Goal: Information Seeking & Learning: Check status

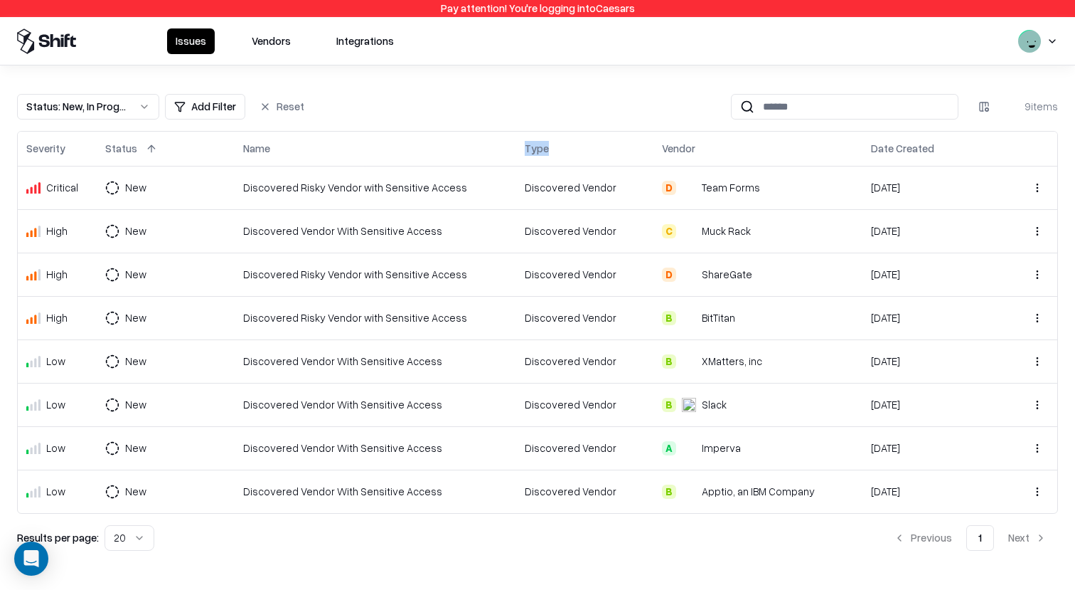
click at [1054, 51] on html "Pay attention! You're logging into Caesars Issues Vendors Integrations Status :…" at bounding box center [537, 295] width 1075 height 590
click at [944, 102] on div "Log out" at bounding box center [1020, 113] width 236 height 28
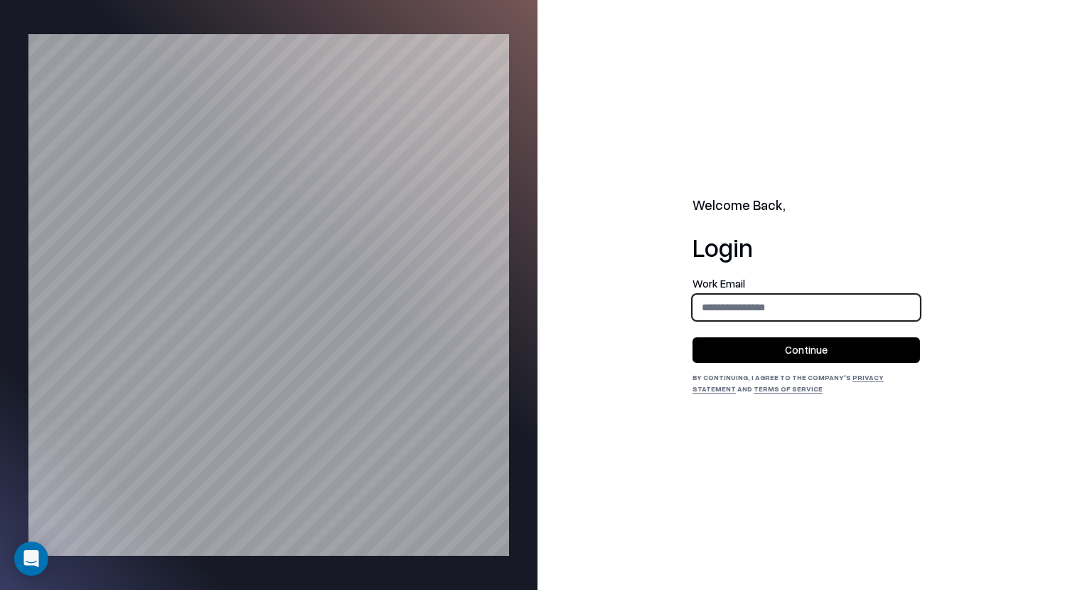
click at [804, 299] on input "email" at bounding box center [806, 307] width 226 height 26
type input "**********"
click at [801, 356] on button "Continue" at bounding box center [807, 350] width 228 height 26
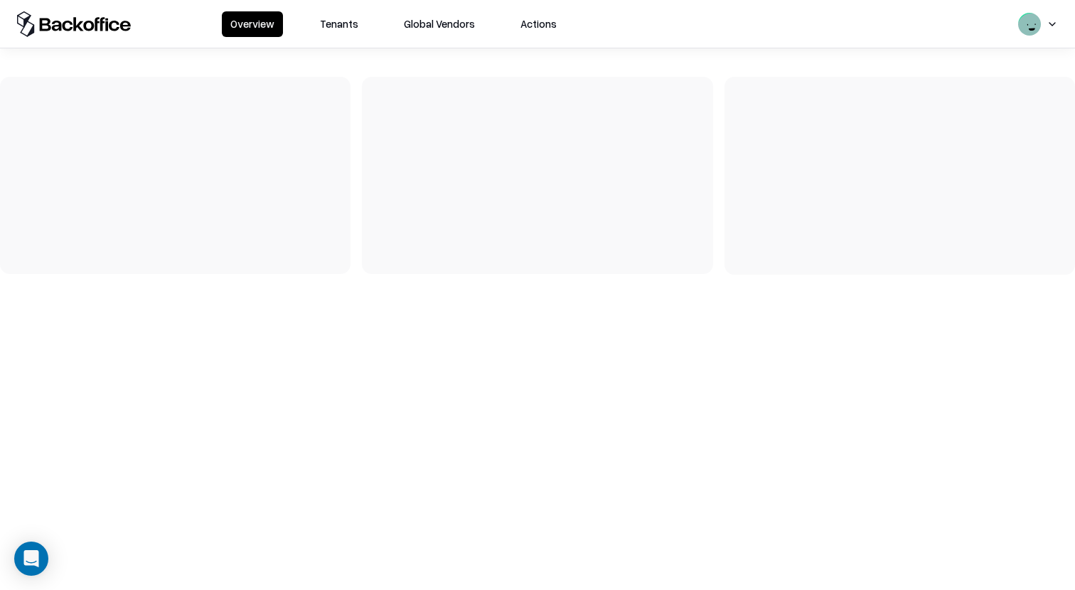
click at [346, 0] on div "Overview Tenants Global Vendors Actions" at bounding box center [537, 24] width 1075 height 48
click at [346, 25] on button "Tenants" at bounding box center [338, 24] width 55 height 26
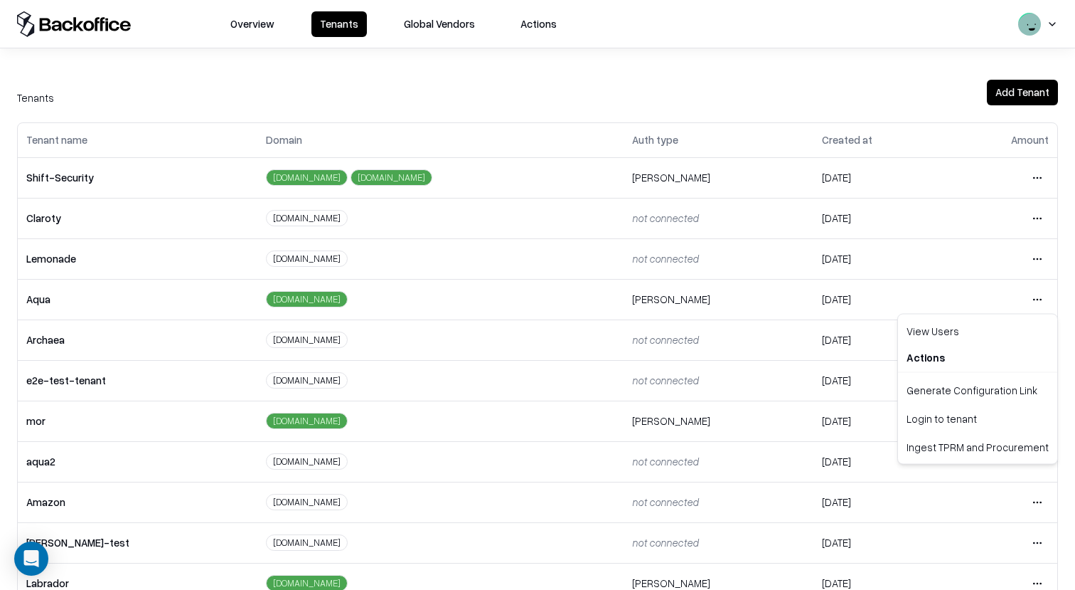
click at [1045, 301] on html "Overview Tenants Global Vendors Actions Tenants Add Tenant Tenant name Domain A…" at bounding box center [537, 295] width 1075 height 590
click at [976, 416] on div "Login to tenant" at bounding box center [978, 418] width 154 height 28
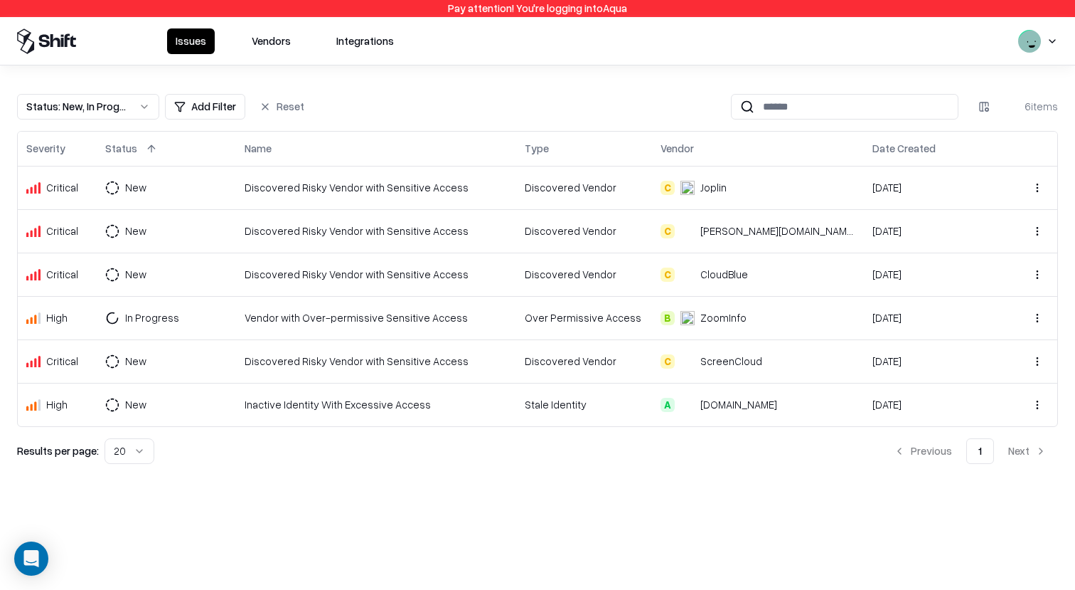
click at [122, 100] on div "Status : New, In Progress" at bounding box center [76, 106] width 101 height 15
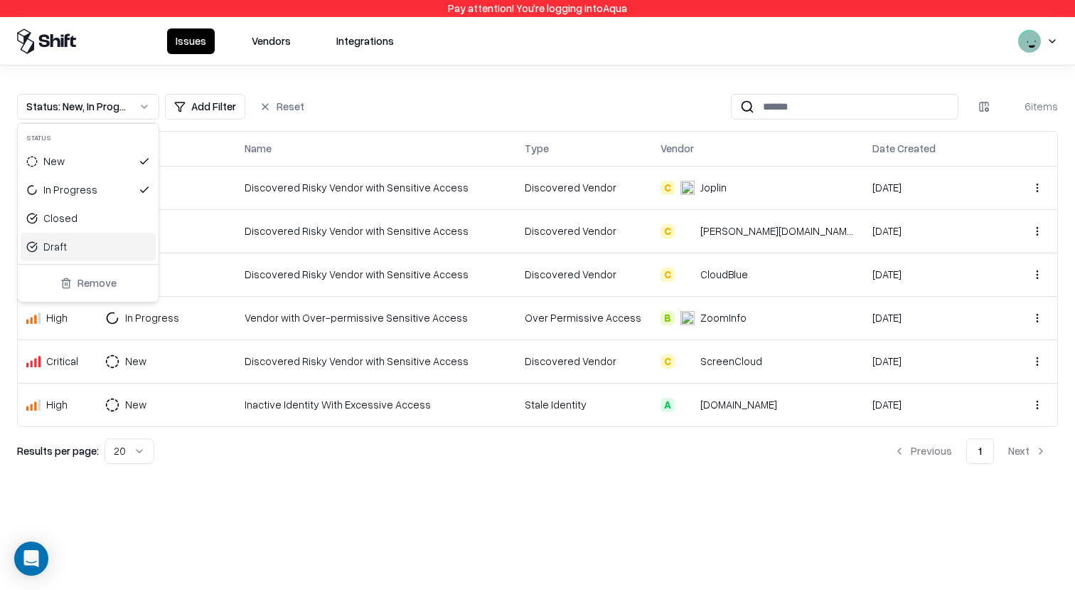
click at [65, 316] on html "Pay attention! You're logging into Aqua Issues Vendors Integrations Status : Ne…" at bounding box center [537, 295] width 1075 height 590
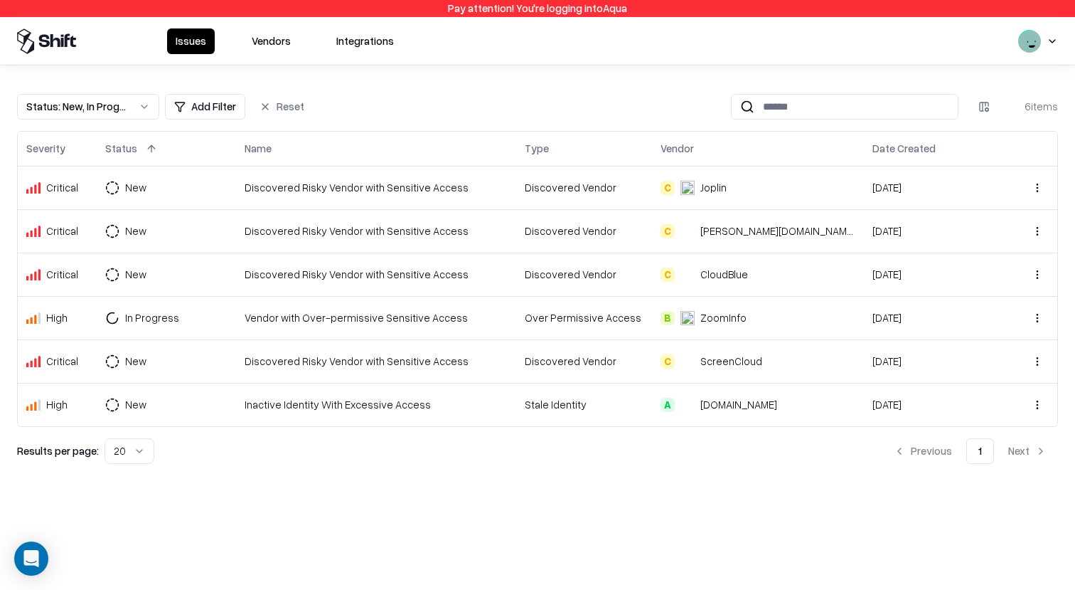
click at [88, 114] on div "Status : New, In Progress" at bounding box center [76, 106] width 101 height 15
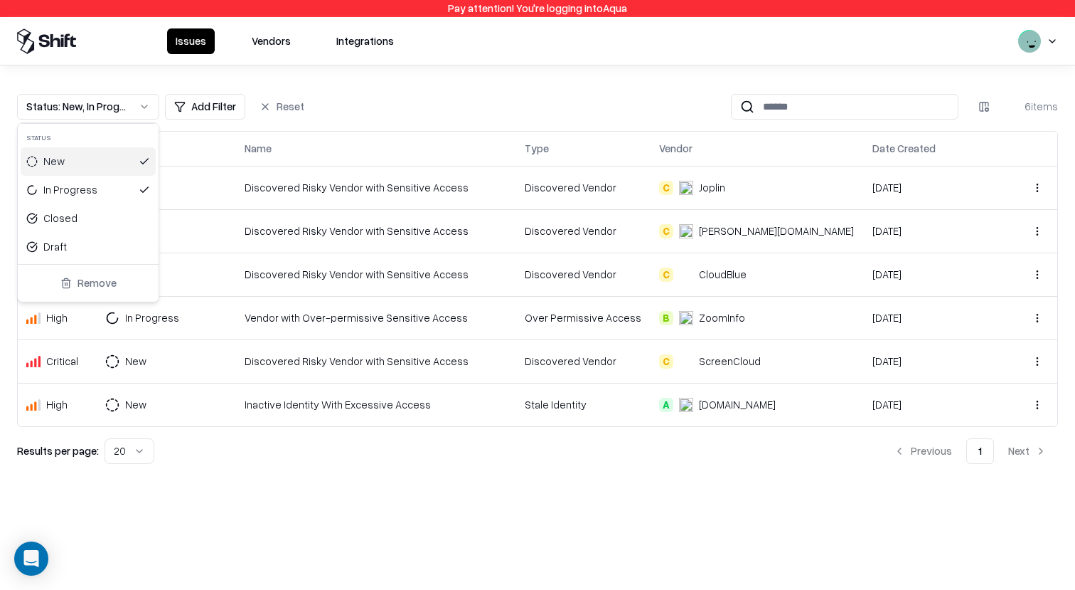
click at [196, 80] on html "Pay attention! You're logging into Aqua Issues Vendors Integrations Status : Ne…" at bounding box center [537, 295] width 1075 height 590
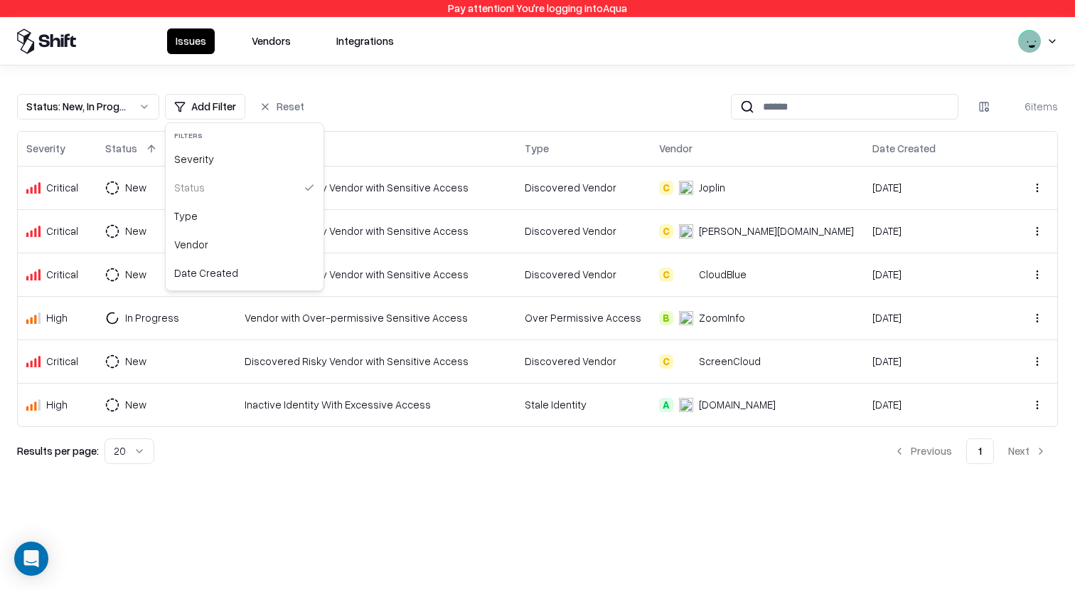
click at [196, 101] on html "Pay attention! You're logging into Aqua Issues Vendors Integrations Status : Ne…" at bounding box center [537, 295] width 1075 height 590
click at [218, 159] on div "Severity" at bounding box center [245, 159] width 152 height 28
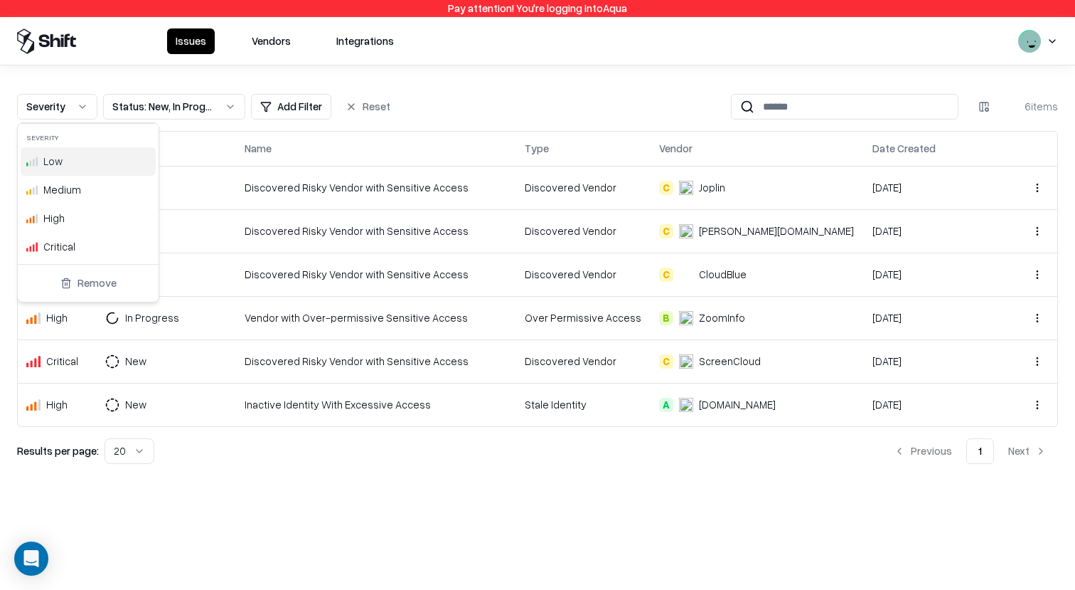
click at [264, 41] on html "Pay attention! You're logging into Aqua Issues Vendors Integrations Severity St…" at bounding box center [537, 295] width 1075 height 590
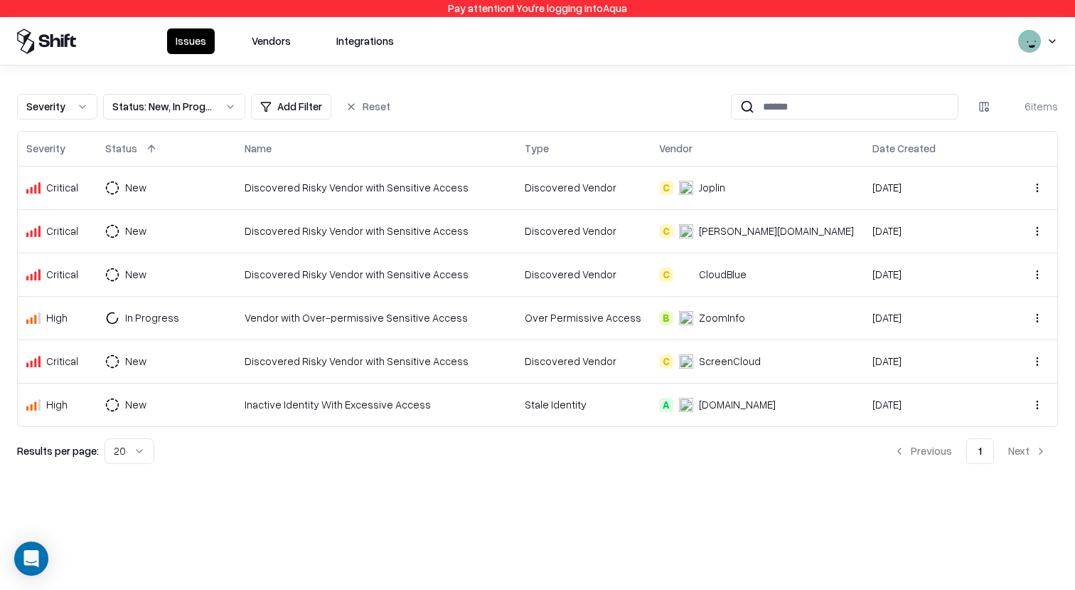
click at [264, 41] on button "Vendors" at bounding box center [271, 41] width 56 height 26
click at [133, 106] on button "Status : New, In Progress" at bounding box center [88, 107] width 142 height 26
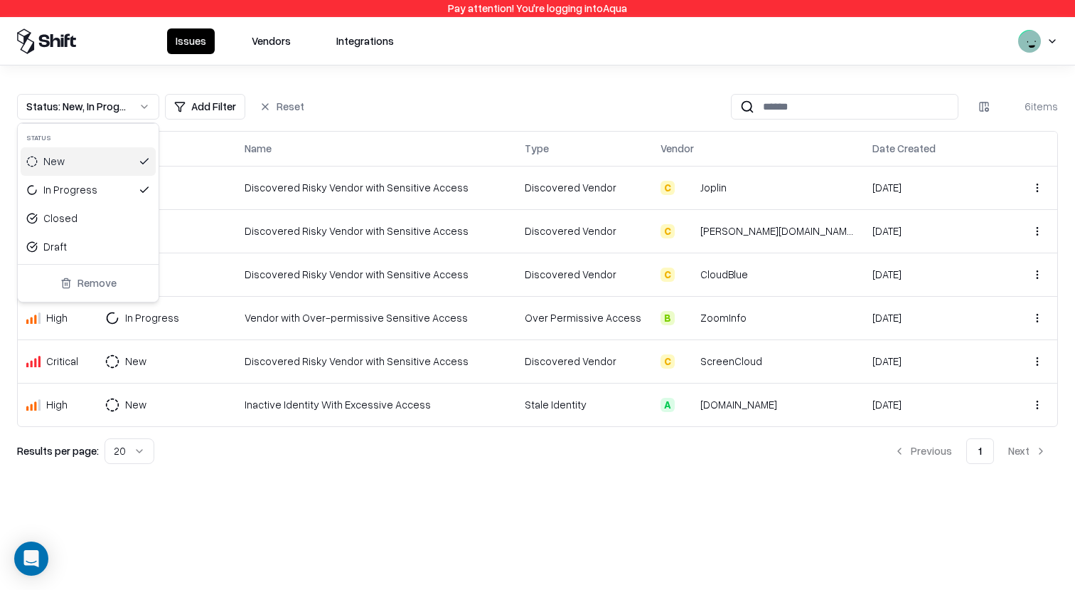
click at [206, 43] on html "Pay attention! You're logging into Aqua Issues Vendors Integrations Status : Ne…" at bounding box center [537, 295] width 1075 height 590
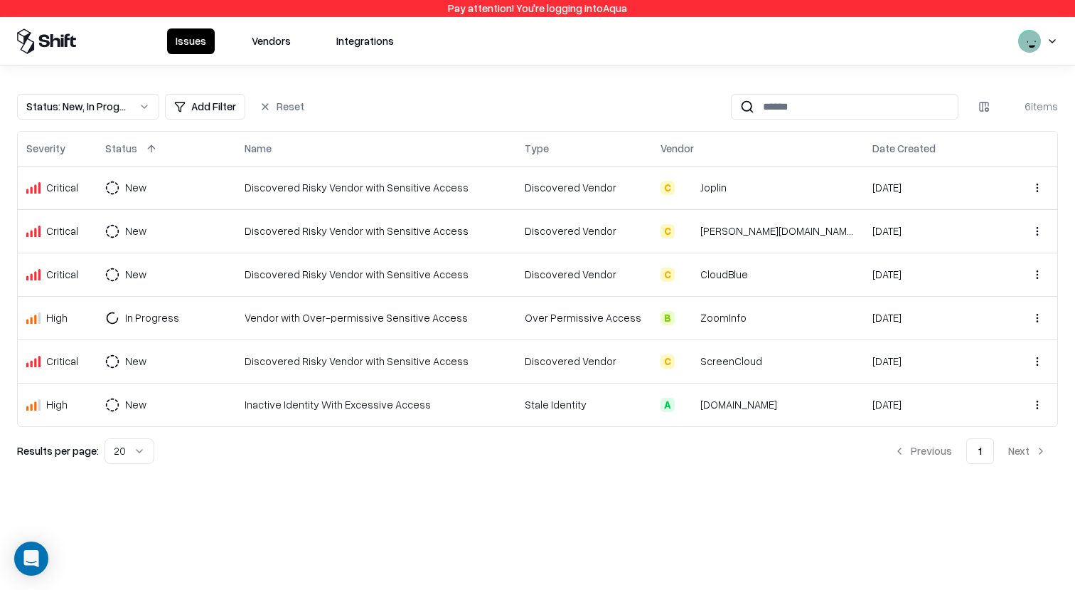
click at [277, 44] on button "Vendors" at bounding box center [271, 41] width 56 height 26
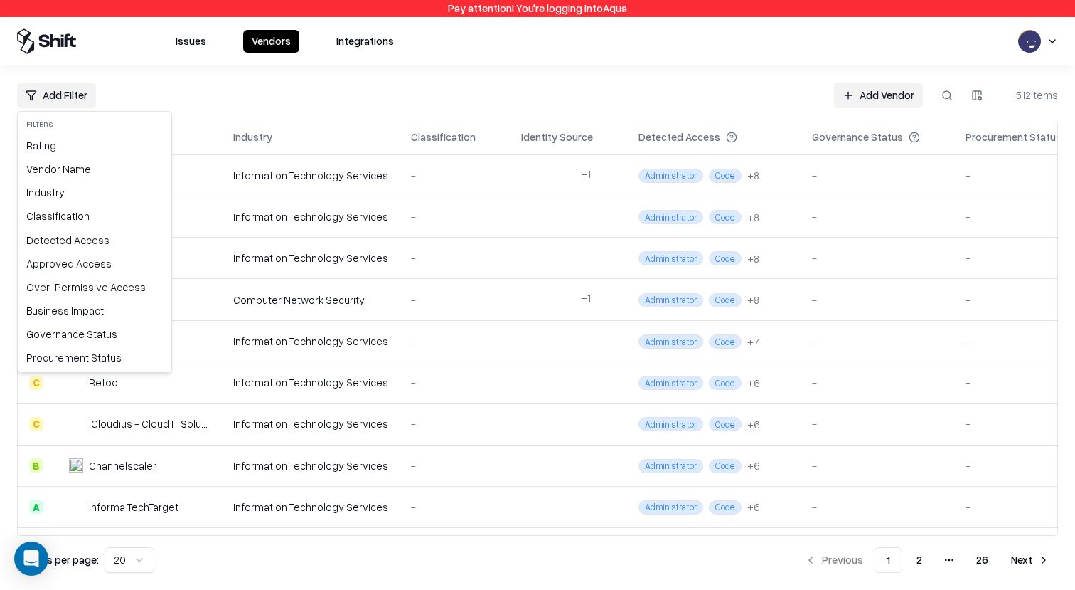
click at [75, 95] on html "Pay attention! You're logging into Aqua Issues Vendors Integrations Add Filter …" at bounding box center [537, 295] width 1075 height 590
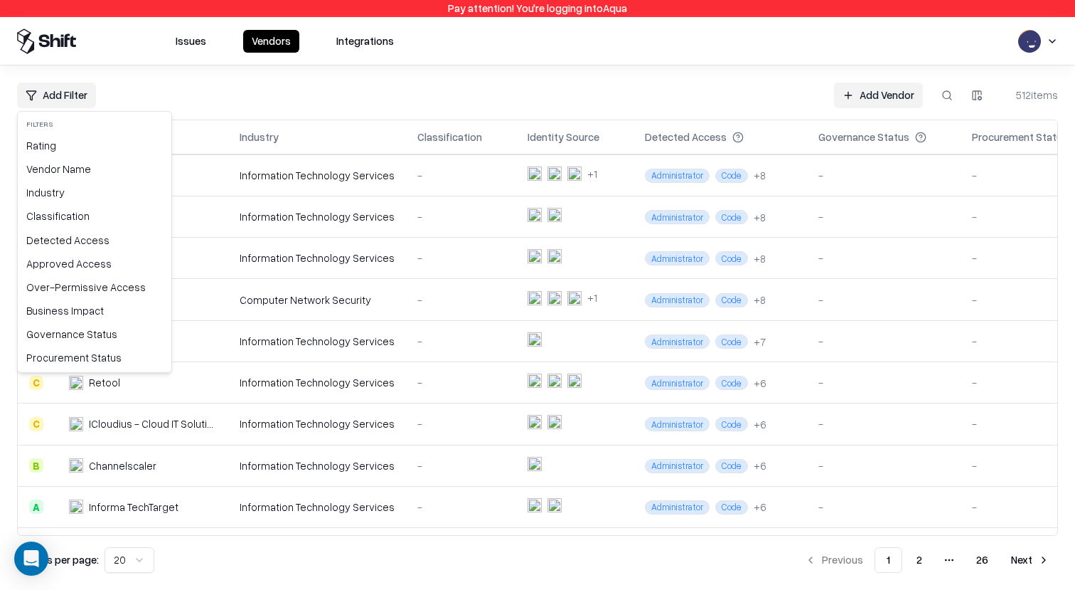
click at [188, 59] on html "Pay attention! You're logging into Aqua Issues Vendors Integrations Add Filter …" at bounding box center [537, 295] width 1075 height 590
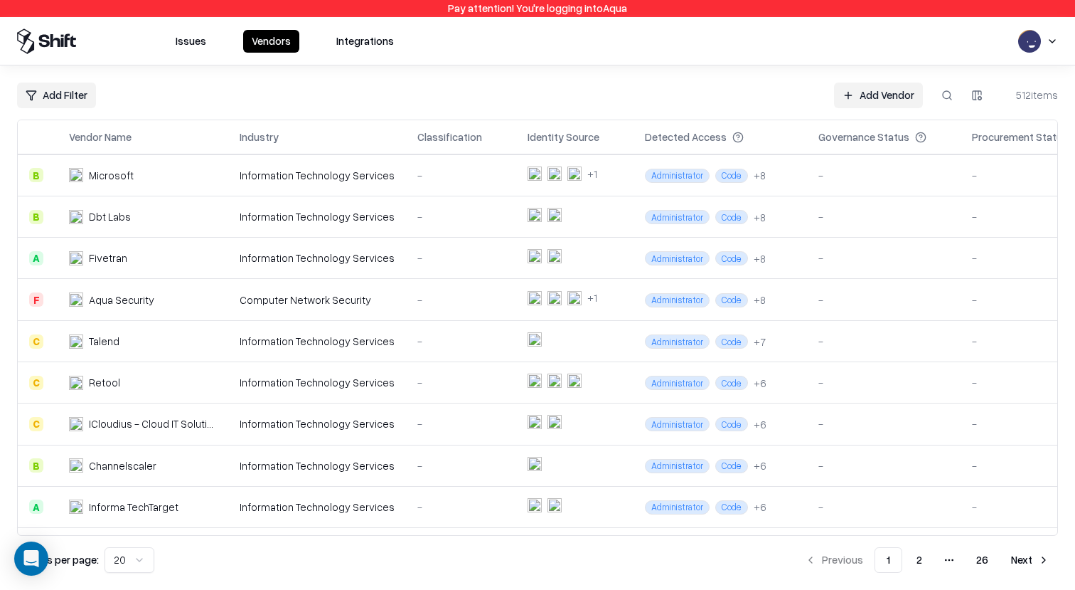
click at [190, 55] on div "Issues Vendors Integrations" at bounding box center [537, 41] width 1075 height 48
click at [196, 41] on button "Issues" at bounding box center [191, 41] width 48 height 23
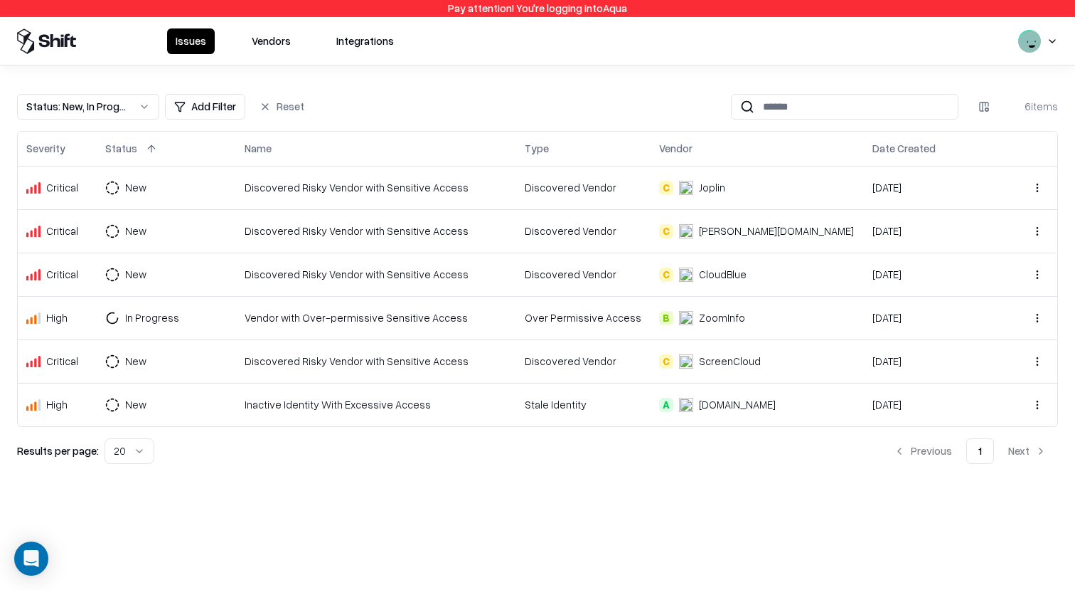
click at [60, 97] on button "Status : New, In Progress" at bounding box center [88, 107] width 142 height 26
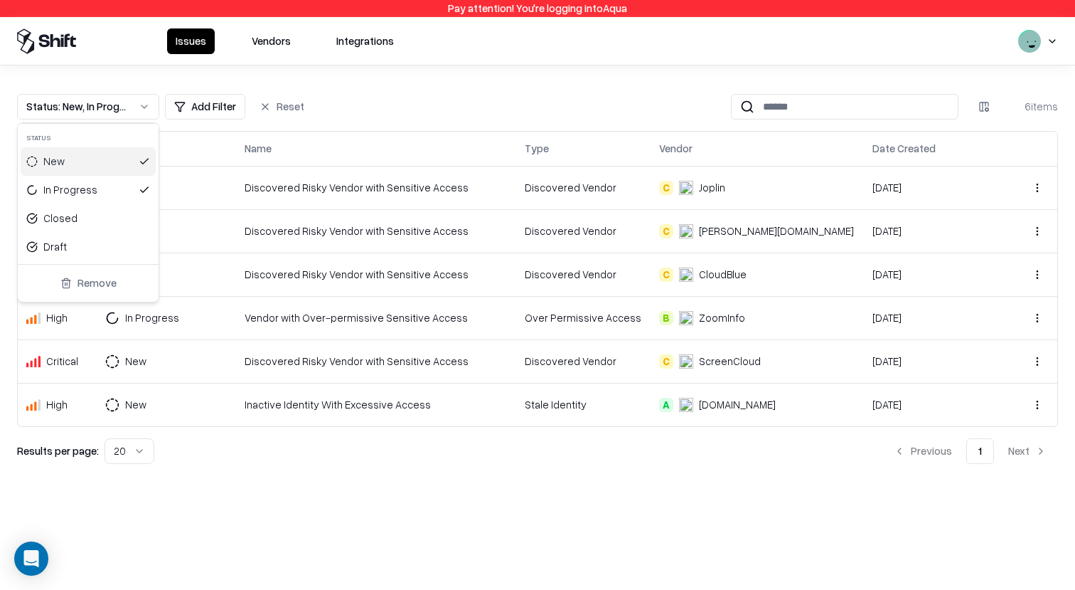
click at [182, 123] on html "Pay attention! You're logging into Aqua Issues Vendors Integrations Status : Ne…" at bounding box center [537, 295] width 1075 height 590
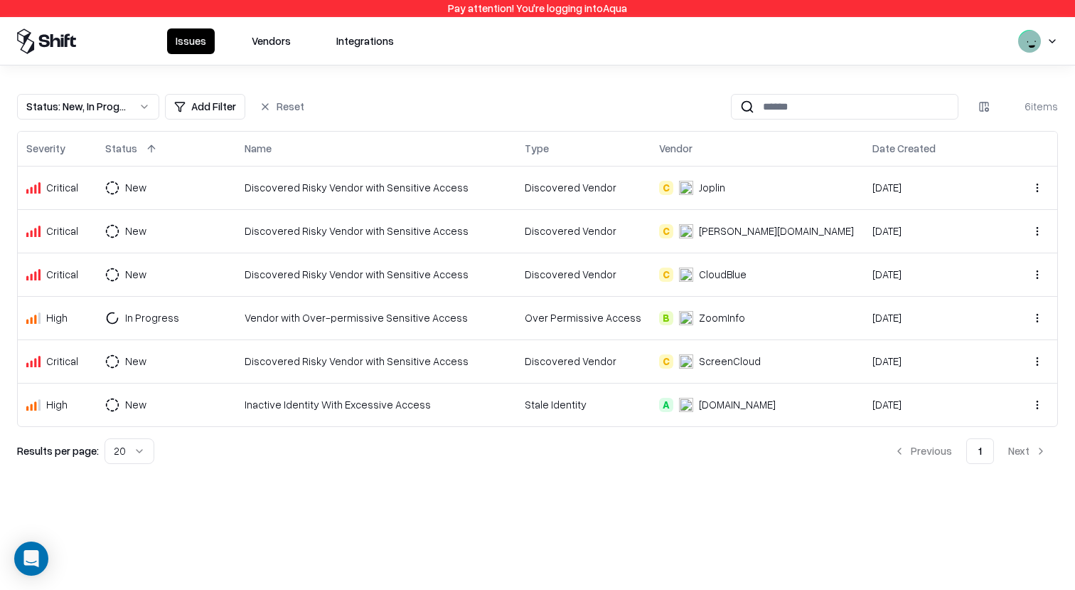
click at [203, 111] on html "Pay attention! You're logging into Aqua Issues Vendors Integrations Status : Ne…" at bounding box center [537, 295] width 1075 height 590
click at [410, 96] on html "Pay attention! You're logging into Aqua Issues Vendors Integrations Status : Ne…" at bounding box center [537, 295] width 1075 height 590
click at [206, 107] on html "Pay attention! You're logging into Aqua Issues Vendors Integrations Status : Ne…" at bounding box center [537, 295] width 1075 height 590
click at [361, 112] on html "Pay attention! You're logging into Aqua Issues Vendors Integrations Status : Ne…" at bounding box center [537, 295] width 1075 height 590
click at [206, 110] on html "Pay attention! You're logging into Aqua Issues Vendors Integrations Status : Ne…" at bounding box center [537, 295] width 1075 height 590
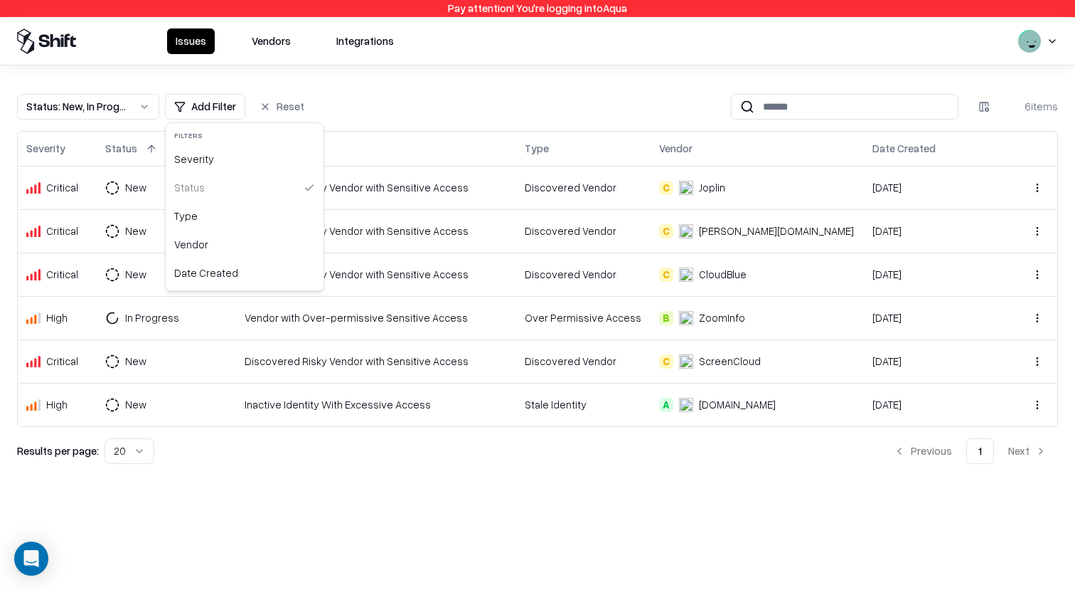
click at [392, 110] on html "Pay attention! You're logging into Aqua Issues Vendors Integrations Status : Ne…" at bounding box center [537, 295] width 1075 height 590
click at [197, 102] on html "Pay attention! You're logging into Aqua Issues Vendors Integrations Status : Ne…" at bounding box center [537, 295] width 1075 height 590
click at [412, 116] on html "Pay attention! You're logging into Aqua Issues Vendors Integrations Status : Ne…" at bounding box center [537, 295] width 1075 height 590
click at [215, 105] on html "Pay attention! You're logging into Aqua Issues Vendors Integrations Status : Ne…" at bounding box center [537, 295] width 1075 height 590
click at [242, 217] on div "Type" at bounding box center [245, 216] width 152 height 28
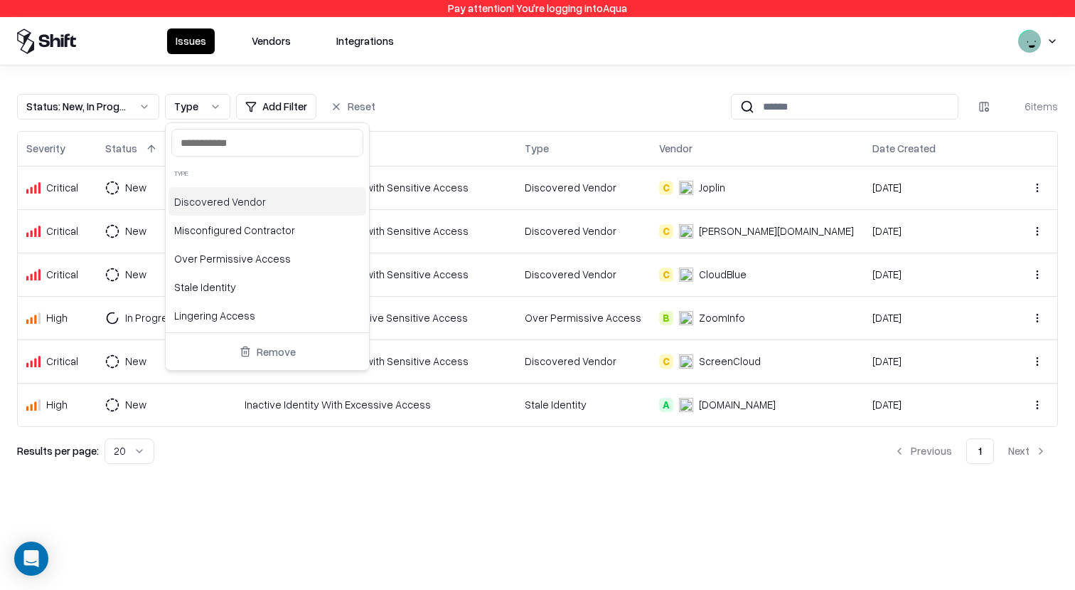
click at [427, 109] on html "Pay attention! You're logging into Aqua Issues Vendors Integrations Status : Ne…" at bounding box center [537, 295] width 1075 height 590
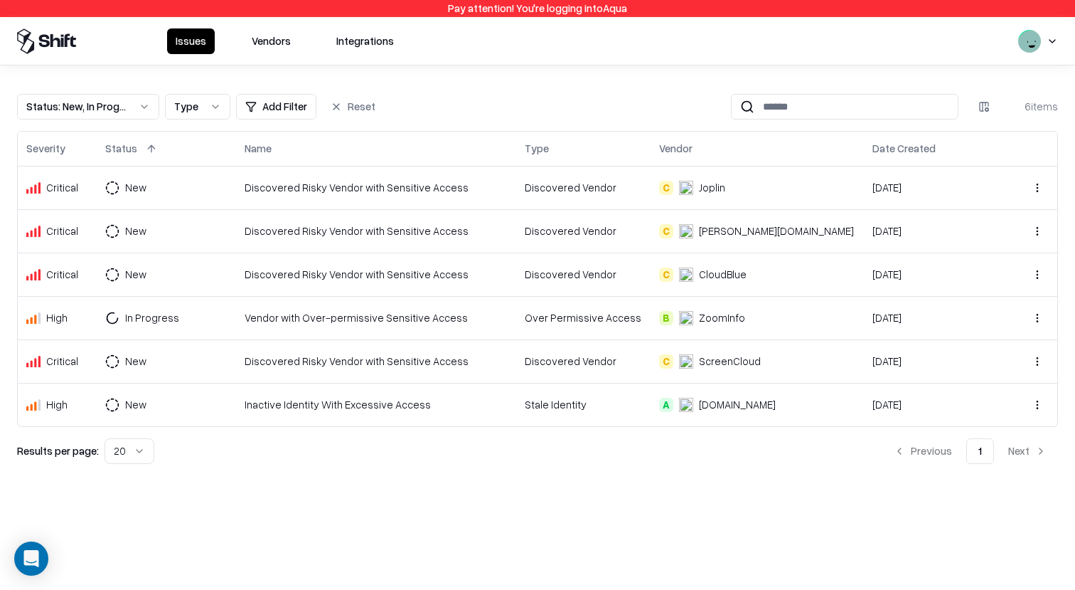
click at [203, 107] on button "Type" at bounding box center [197, 107] width 65 height 26
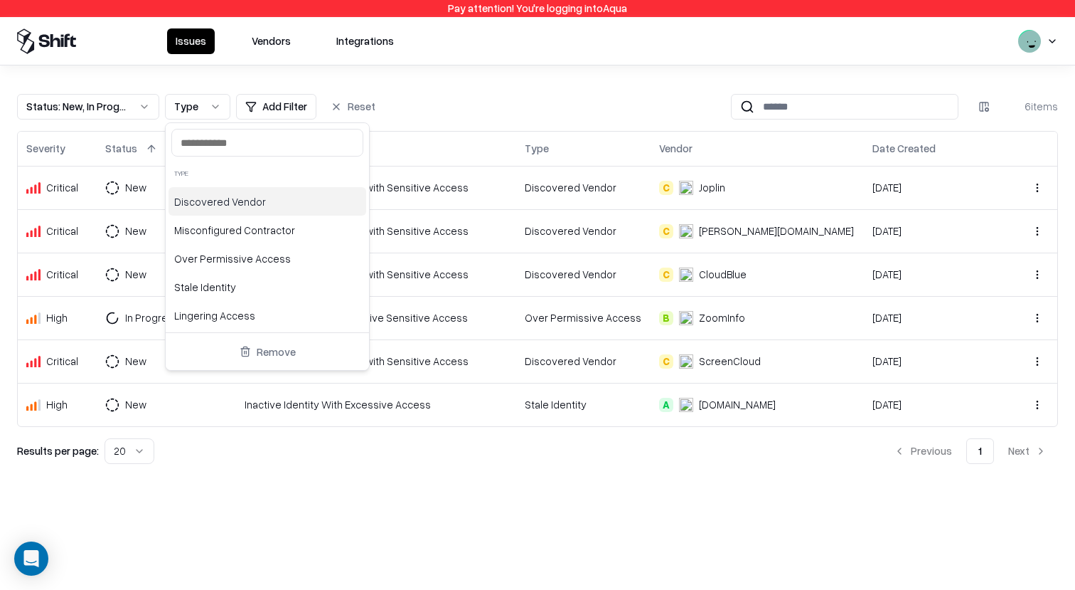
click at [135, 110] on html "Pay attention! You're logging into Aqua Issues Vendors Integrations Status : Ne…" at bounding box center [537, 295] width 1075 height 590
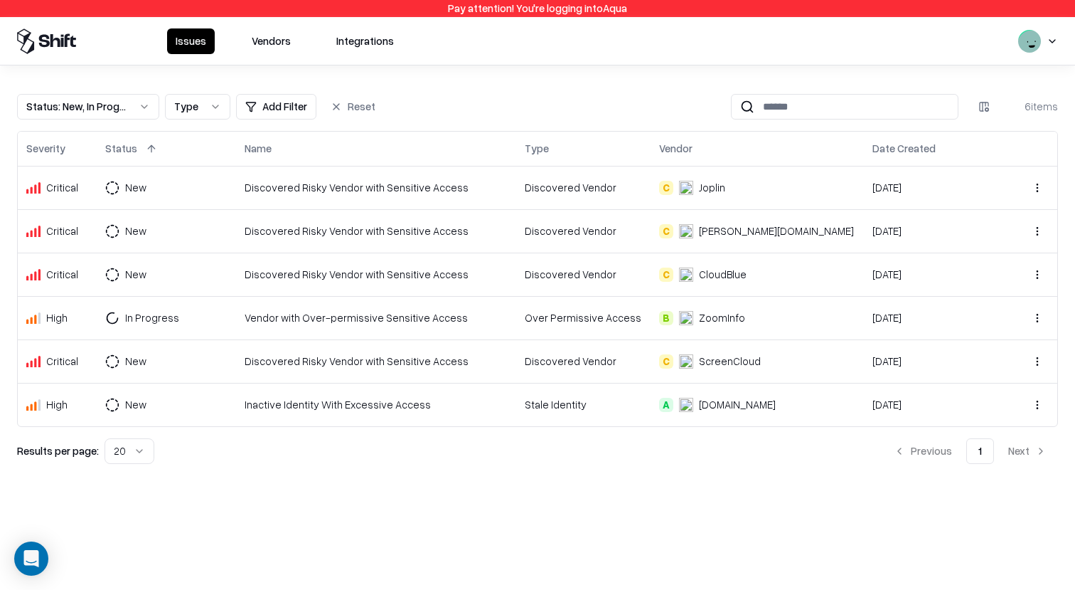
click at [114, 110] on div "Status : New, In Progress" at bounding box center [76, 106] width 101 height 15
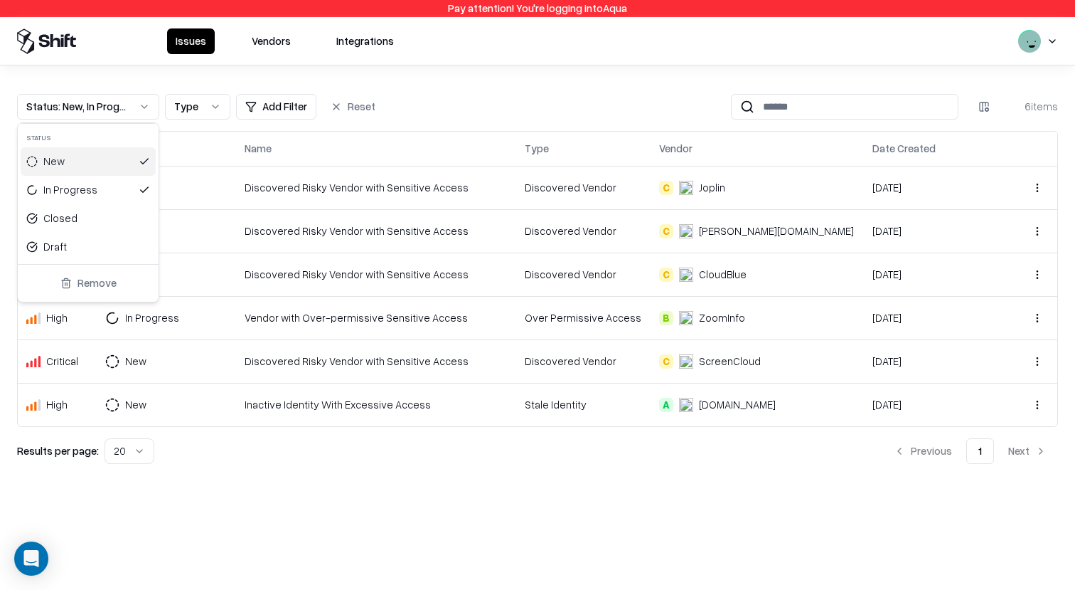
click at [201, 112] on html "Pay attention! You're logging into Aqua Issues Vendors Integrations Status : Ne…" at bounding box center [537, 295] width 1075 height 590
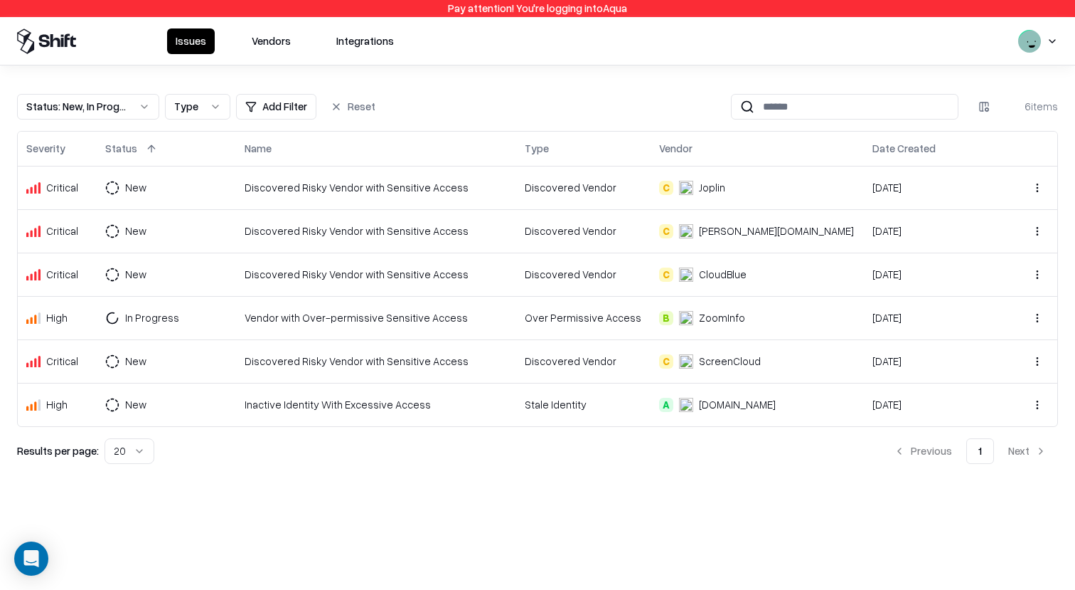
click at [201, 112] on button "Type" at bounding box center [197, 107] width 65 height 26
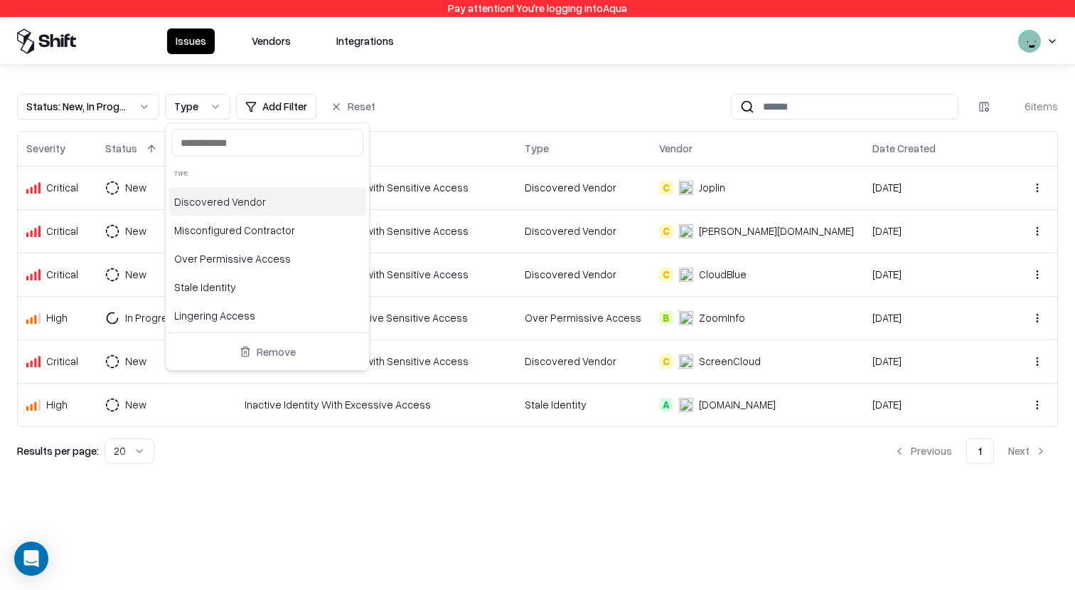
click at [148, 100] on html "Pay attention! You're logging into Aqua Issues Vendors Integrations Status : Ne…" at bounding box center [537, 295] width 1075 height 590
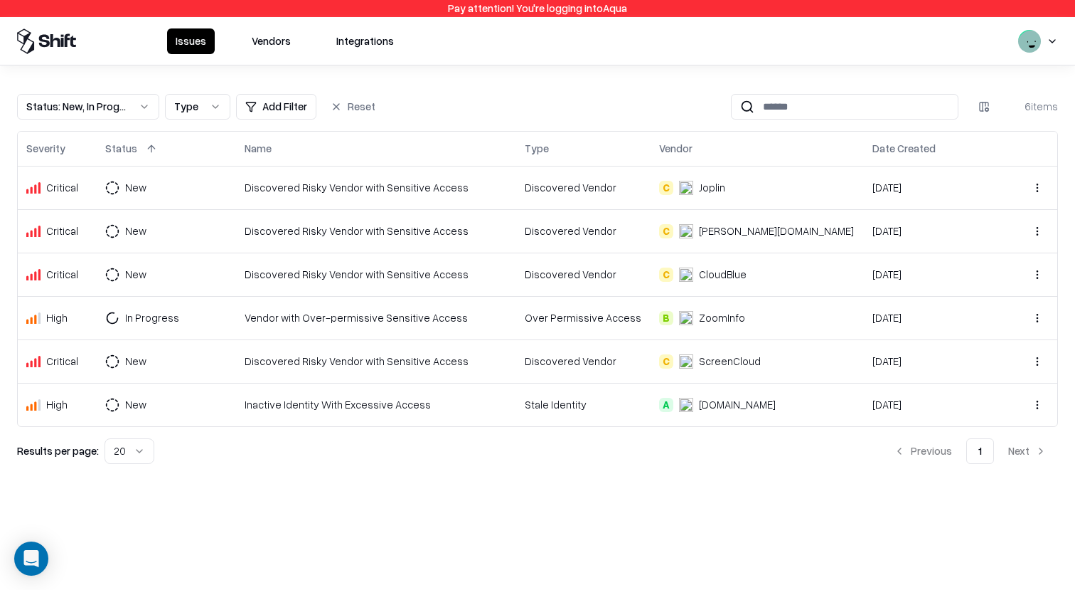
click at [134, 102] on button "Status : New, In Progress" at bounding box center [88, 107] width 142 height 26
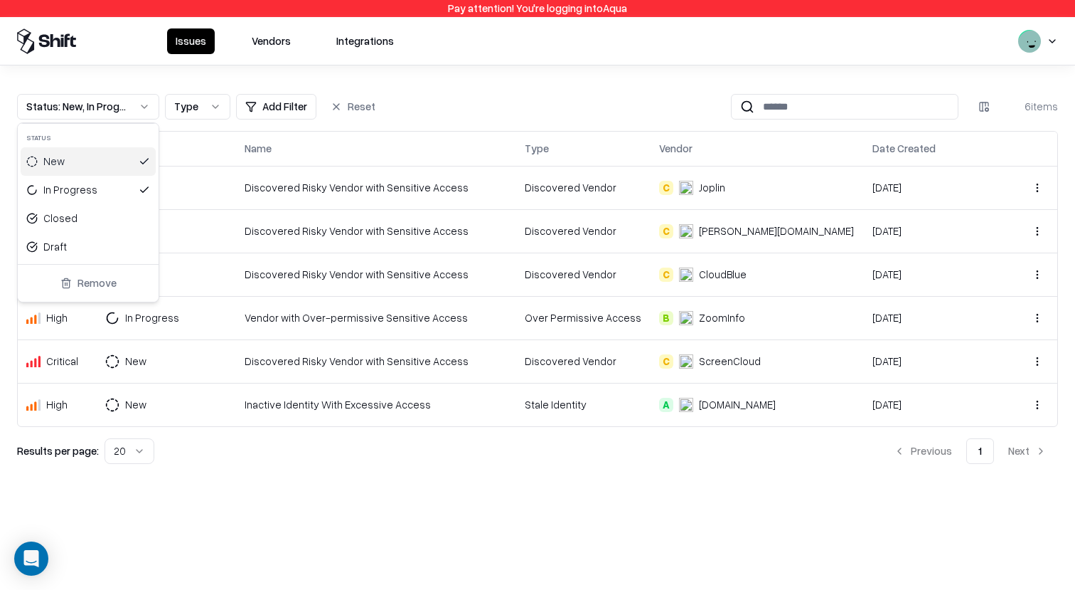
click at [272, 105] on html "Pay attention! You're logging into Aqua Issues Vendors Integrations Status : Ne…" at bounding box center [537, 295] width 1075 height 590
click at [280, 105] on html "Pay attention! You're logging into Aqua Issues Vendors Integrations Status : Ne…" at bounding box center [537, 295] width 1075 height 590
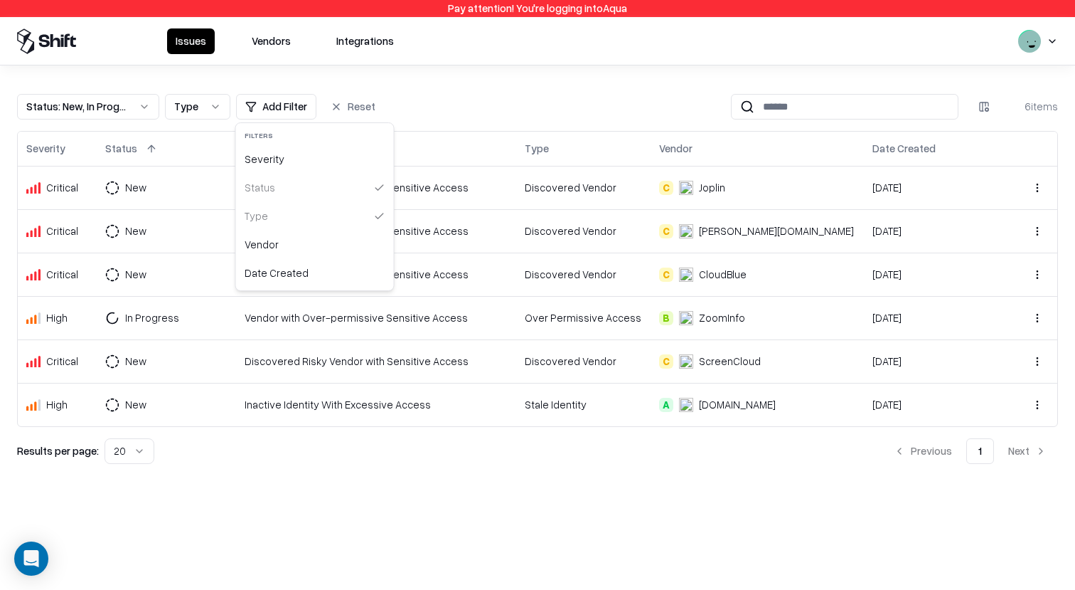
click at [436, 112] on html "Pay attention! You're logging into Aqua Issues Vendors Integrations Status : Ne…" at bounding box center [537, 295] width 1075 height 590
click at [133, 112] on button "Status : New, In Progress" at bounding box center [88, 107] width 142 height 26
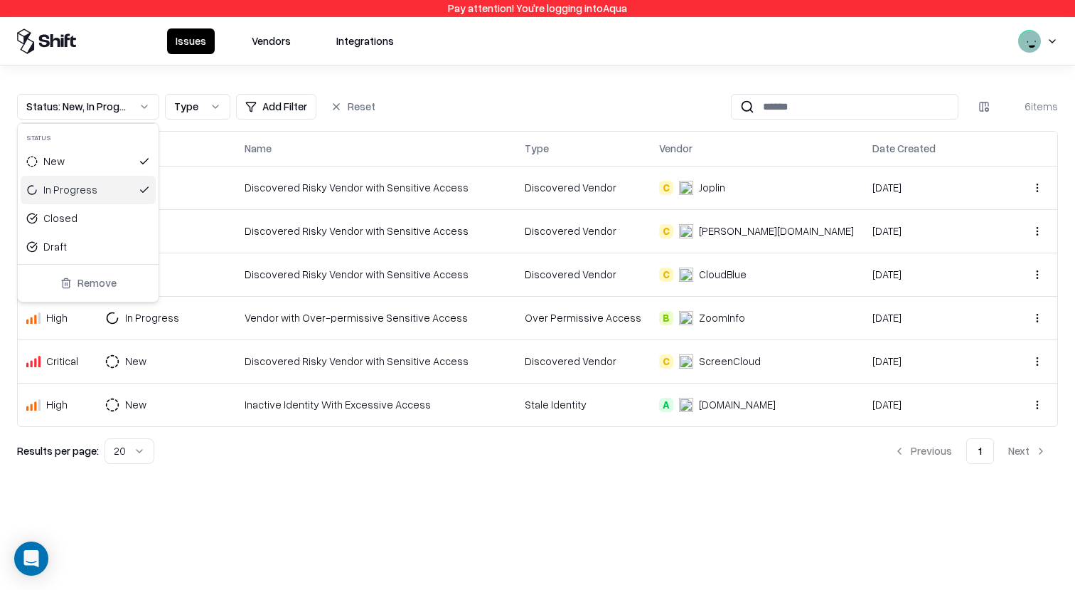
click at [237, 99] on html "Pay attention! You're logging into Aqua Issues Vendors Integrations Status : Ne…" at bounding box center [537, 295] width 1075 height 590
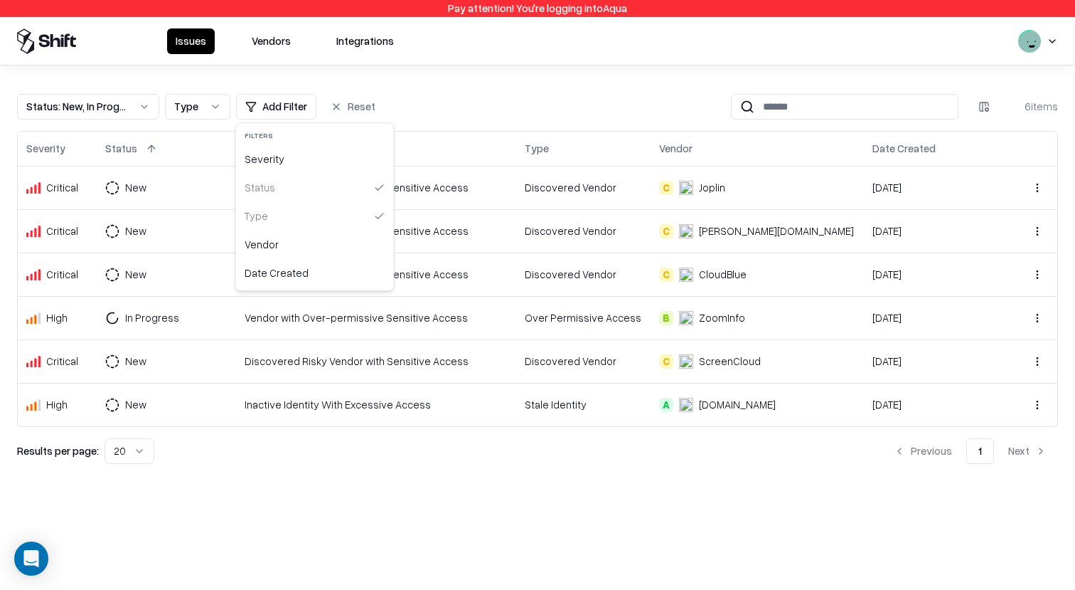
click at [261, 99] on html "Pay attention! You're logging into Aqua Issues Vendors Integrations Status : Ne…" at bounding box center [537, 295] width 1075 height 590
click at [298, 242] on div "Vendor" at bounding box center [315, 244] width 152 height 28
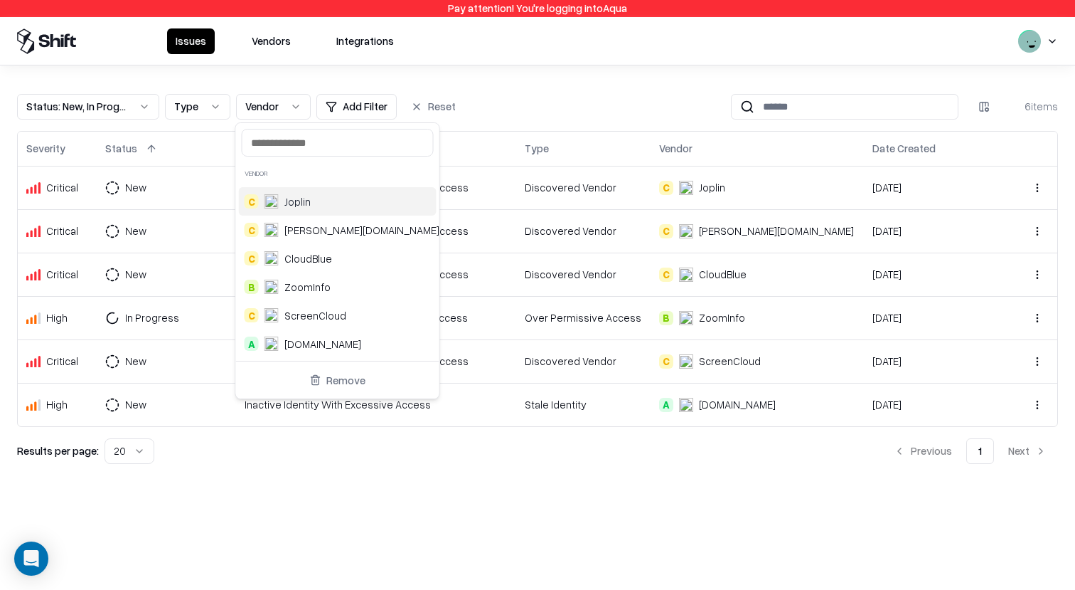
click at [211, 107] on html "Pay attention! You're logging into Aqua Issues Vendors Integrations Status : Ne…" at bounding box center [537, 295] width 1075 height 590
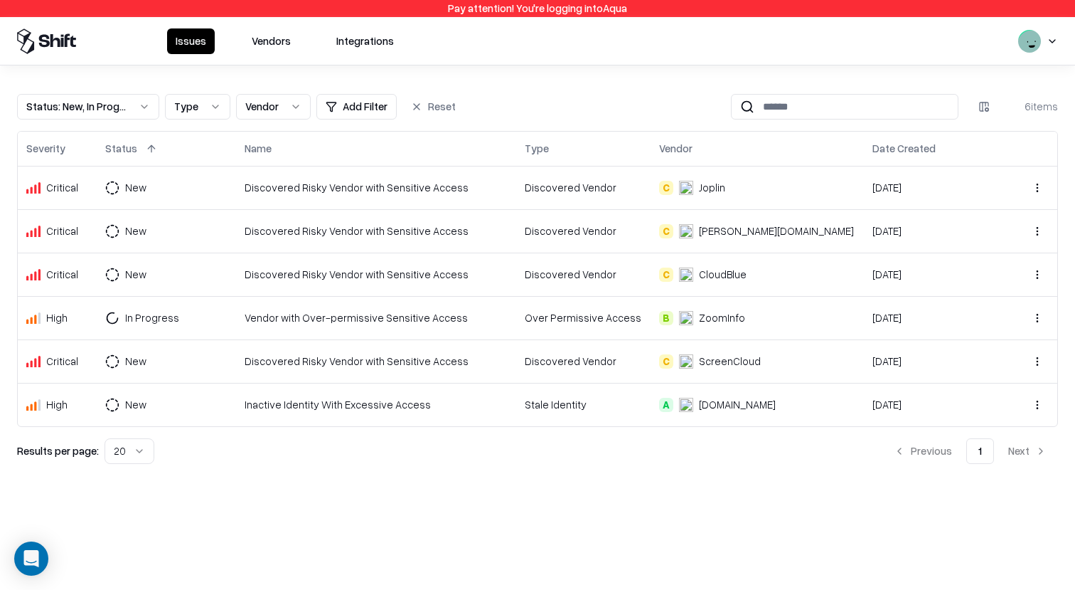
click at [344, 117] on html "Pay attention! You're logging into Aqua Issues Vendors Integrations Status : Ne…" at bounding box center [537, 295] width 1075 height 590
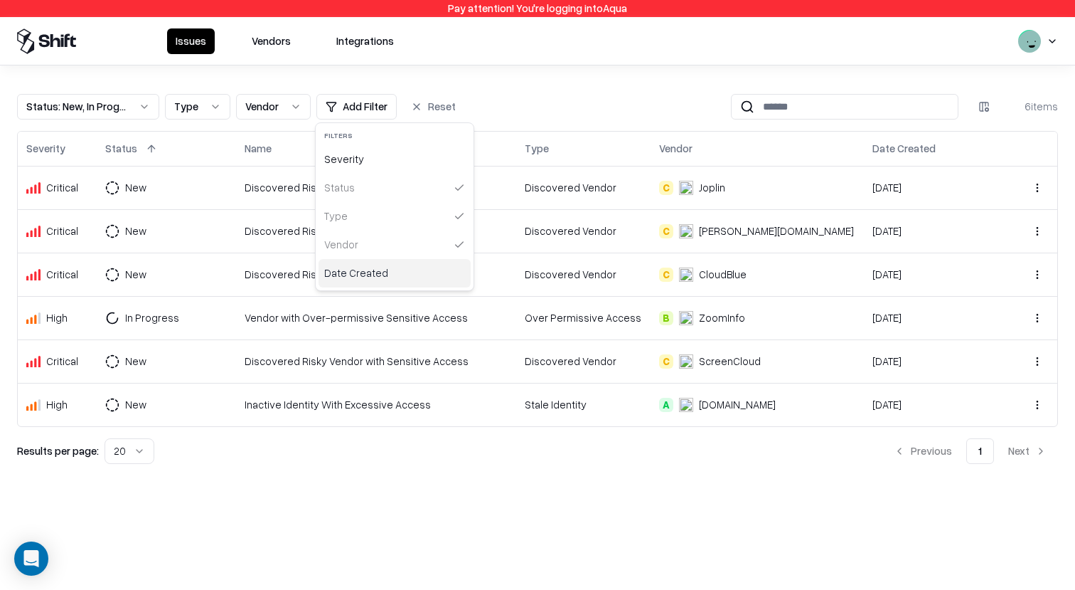
click at [375, 271] on div "Date Created" at bounding box center [395, 273] width 152 height 28
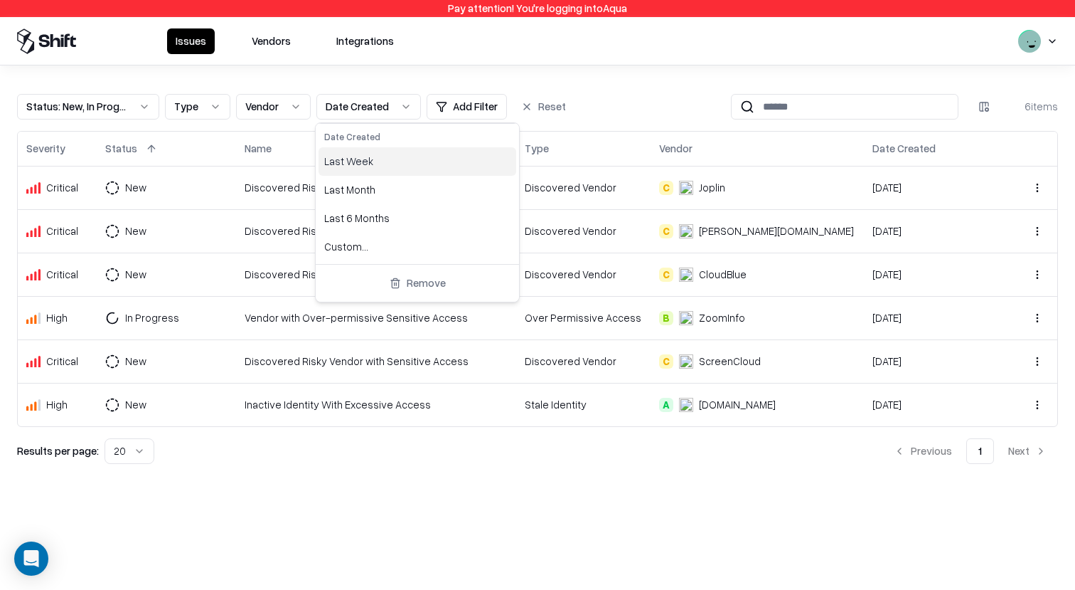
click at [393, 78] on html "Pay attention! You're logging into Aqua Issues Vendors Integrations Status : Ne…" at bounding box center [537, 295] width 1075 height 590
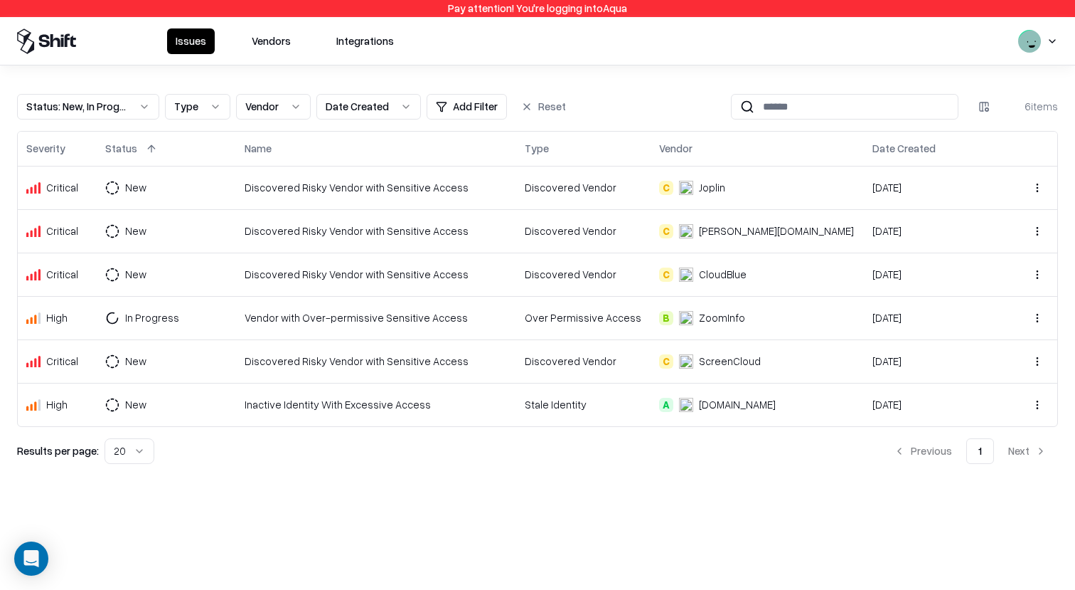
click at [535, 108] on button "Reset" at bounding box center [544, 107] width 62 height 26
click at [91, 97] on button "Status : New, In Progress" at bounding box center [88, 107] width 142 height 26
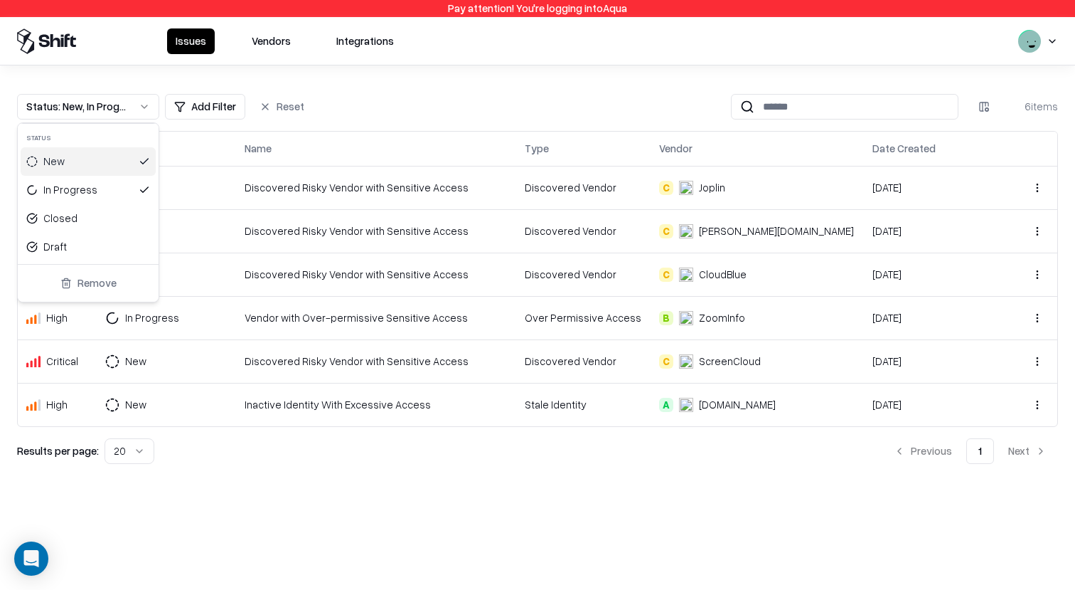
click at [207, 99] on html "Pay attention! You're logging into Aqua Issues Vendors Integrations Status : Ne…" at bounding box center [537, 295] width 1075 height 590
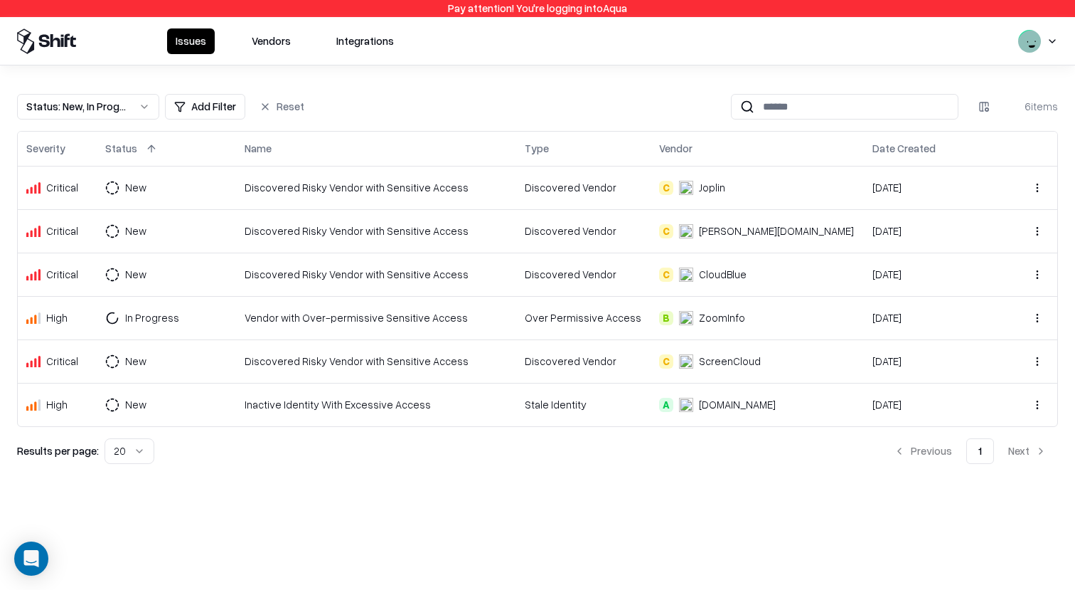
click at [207, 107] on html "Pay attention! You're logging into Aqua Issues Vendors Integrations Status : Ne…" at bounding box center [537, 295] width 1075 height 590
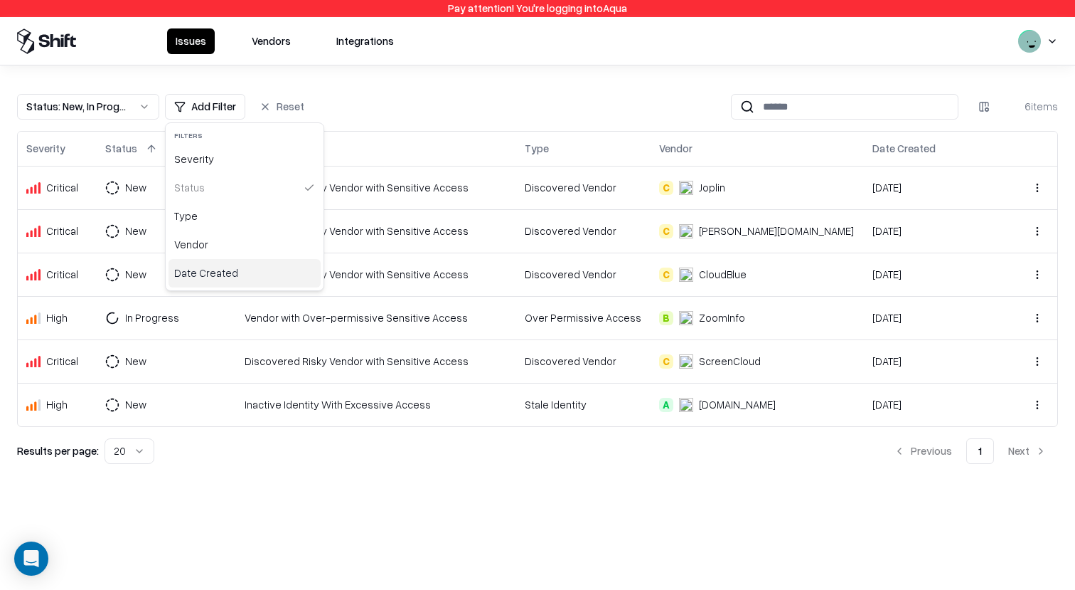
click at [219, 282] on div "Date Created" at bounding box center [245, 273] width 152 height 28
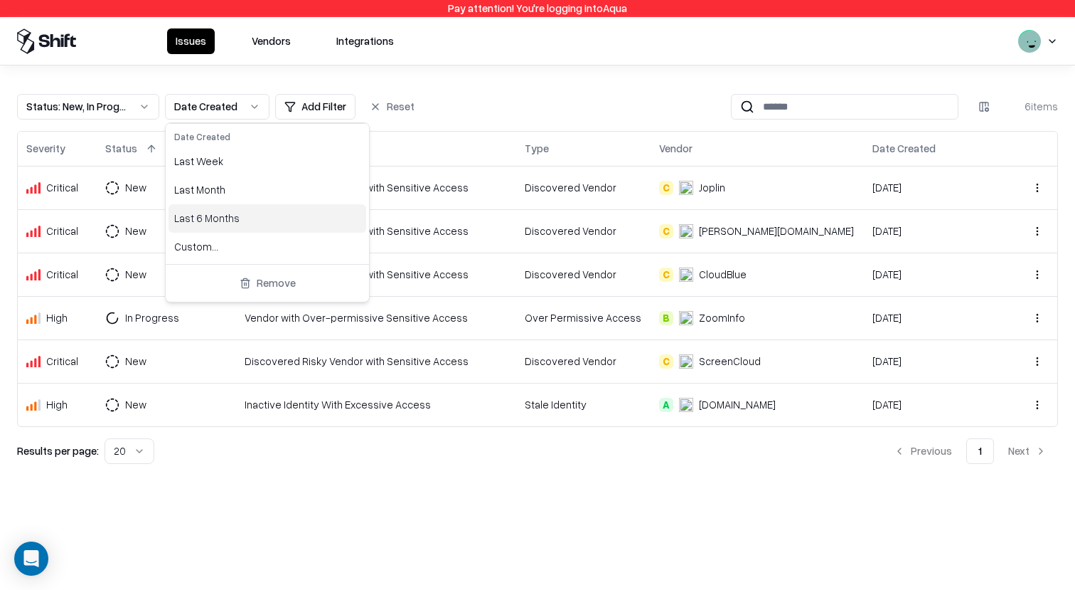
click at [240, 221] on div "Last 6 Months" at bounding box center [268, 218] width 198 height 28
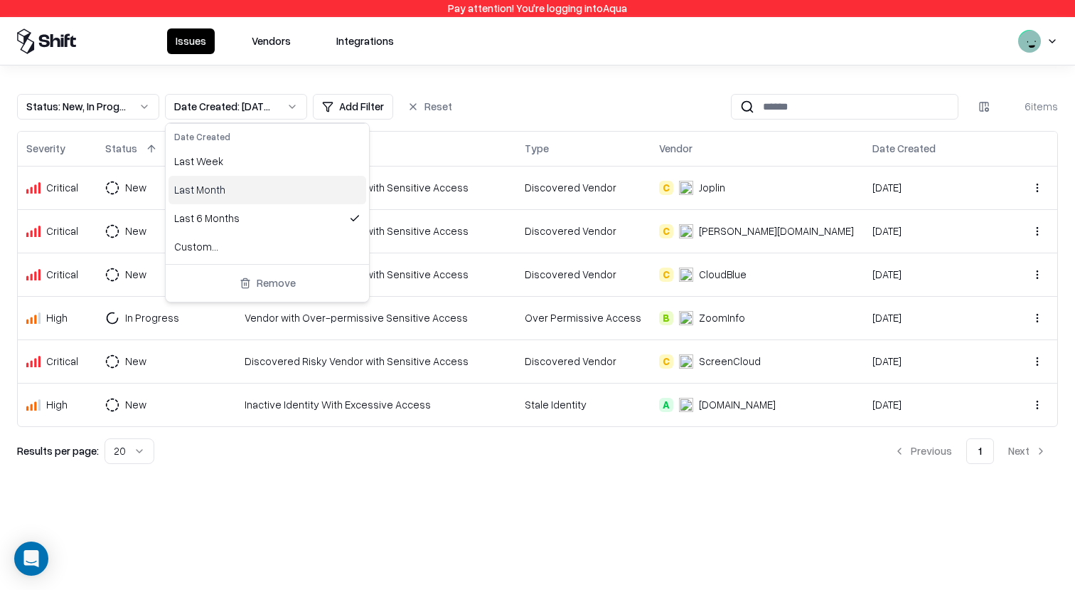
click at [262, 198] on div "Last Month" at bounding box center [268, 190] width 198 height 28
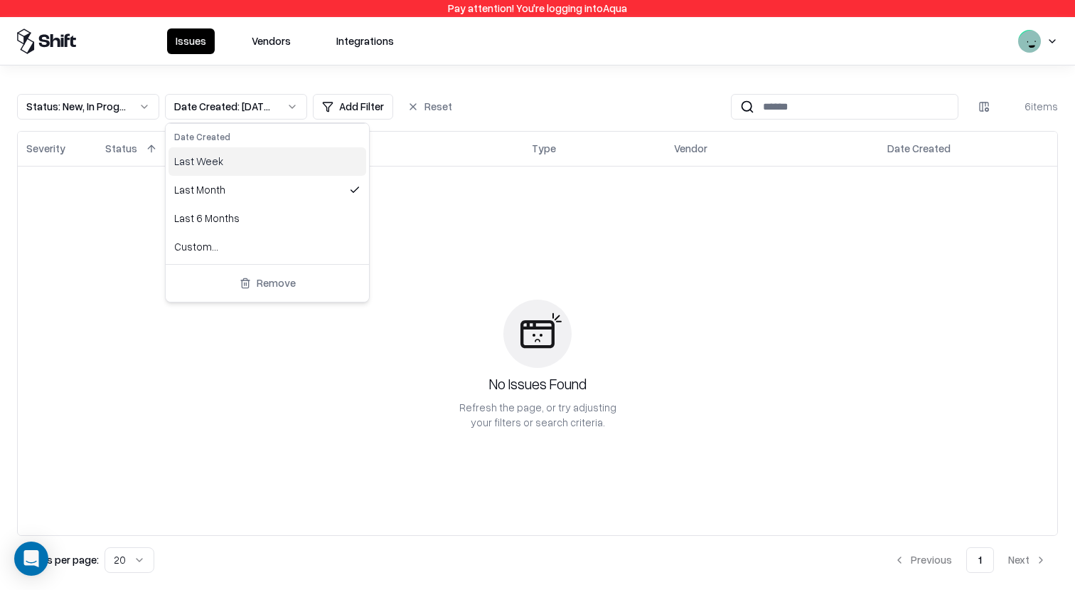
click at [265, 166] on div "Last Week" at bounding box center [268, 161] width 198 height 28
click at [113, 107] on html "Pay attention! You're logging into Aqua Issues Vendors Integrations Status : Ne…" at bounding box center [537, 295] width 1075 height 590
click at [117, 108] on div "Status : New, In Progress" at bounding box center [76, 106] width 101 height 15
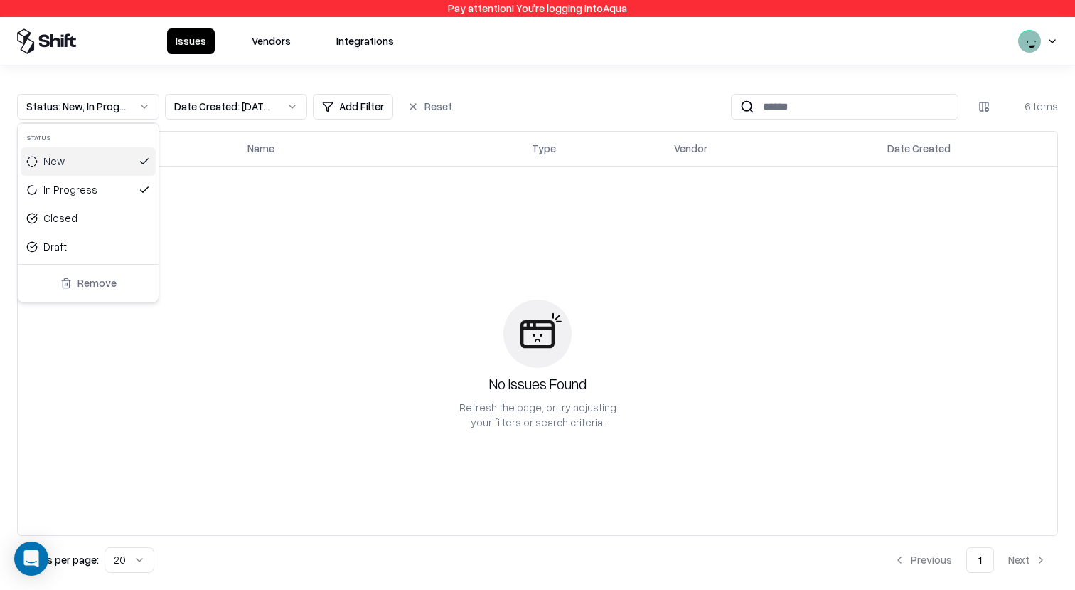
click at [245, 120] on html "Pay attention! You're logging into Aqua Issues Vendors Integrations Status : Ne…" at bounding box center [537, 295] width 1075 height 590
click at [247, 116] on button "Date Created : [DATE]T14:54:58+03:00-2025-09-14T14:54:58+03:00" at bounding box center [236, 107] width 142 height 26
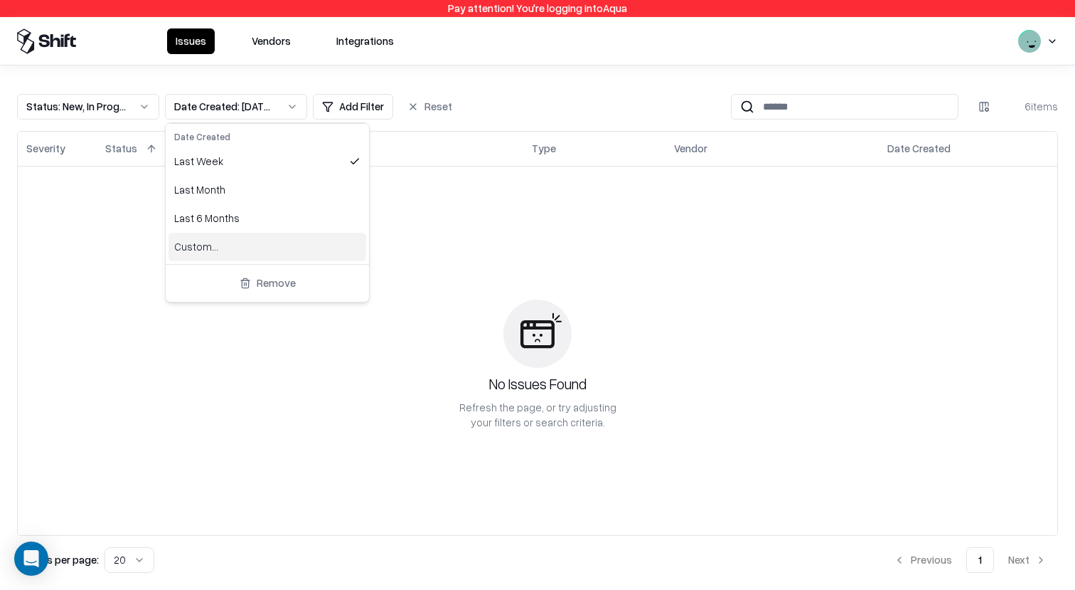
click at [241, 246] on div "Custom..." at bounding box center [268, 247] width 198 height 28
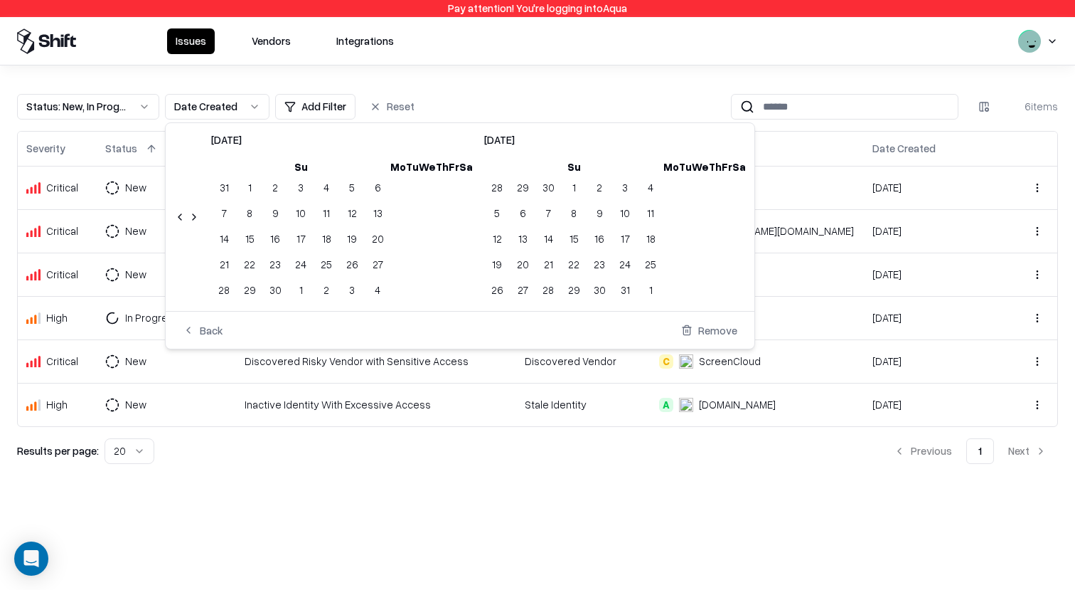
click at [215, 333] on button "Back" at bounding box center [202, 330] width 63 height 26
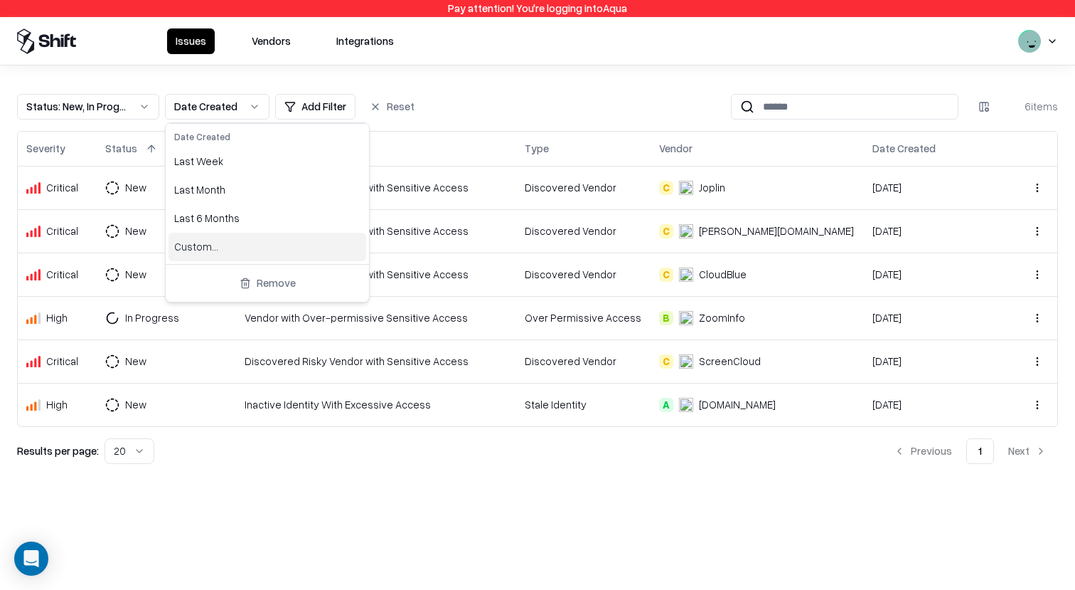
click at [235, 247] on div "Custom..." at bounding box center [268, 247] width 198 height 28
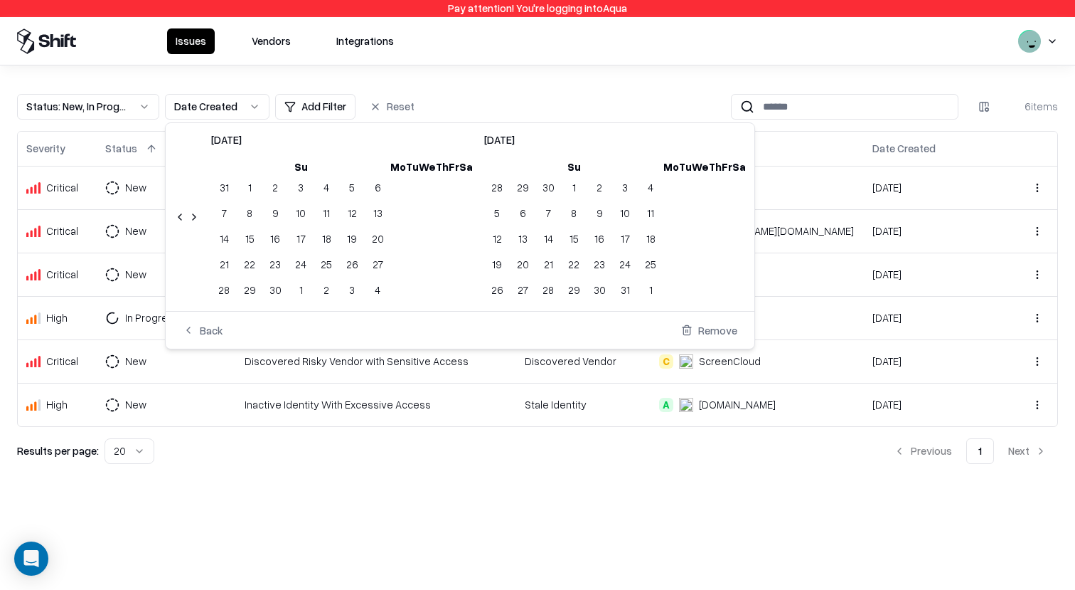
click at [215, 330] on button "Back" at bounding box center [202, 330] width 63 height 26
